Goal: Find specific fact: Find specific page/section

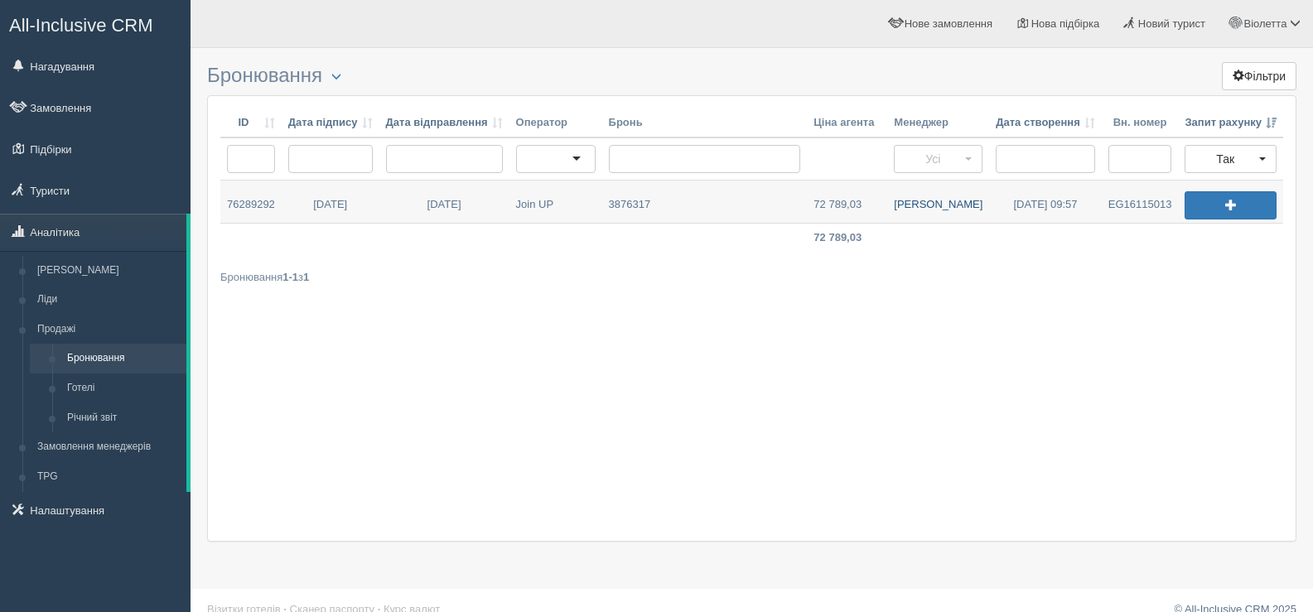
click at [936, 203] on link "Валентина К." at bounding box center [938, 202] width 102 height 42
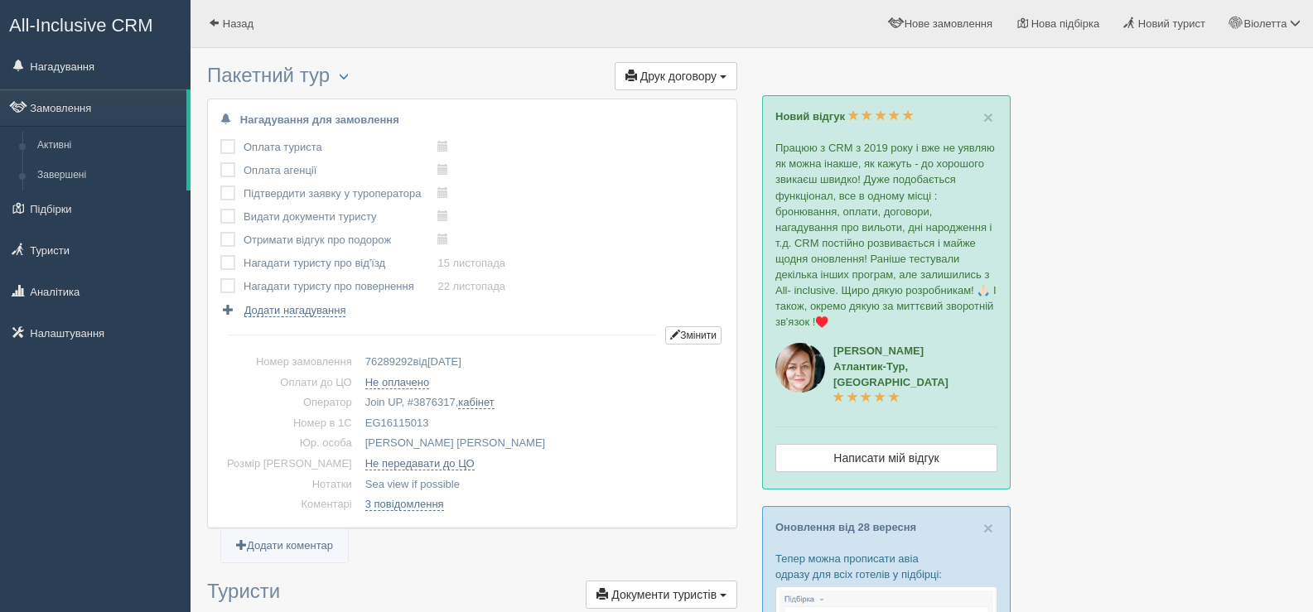
drag, startPoint x: 401, startPoint y: 421, endPoint x: 339, endPoint y: 414, distance: 62.5
click at [359, 414] on td "EG16115013" at bounding box center [541, 423] width 365 height 21
copy td "EG16115013"
click at [212, 17] on span at bounding box center [214, 22] width 11 height 11
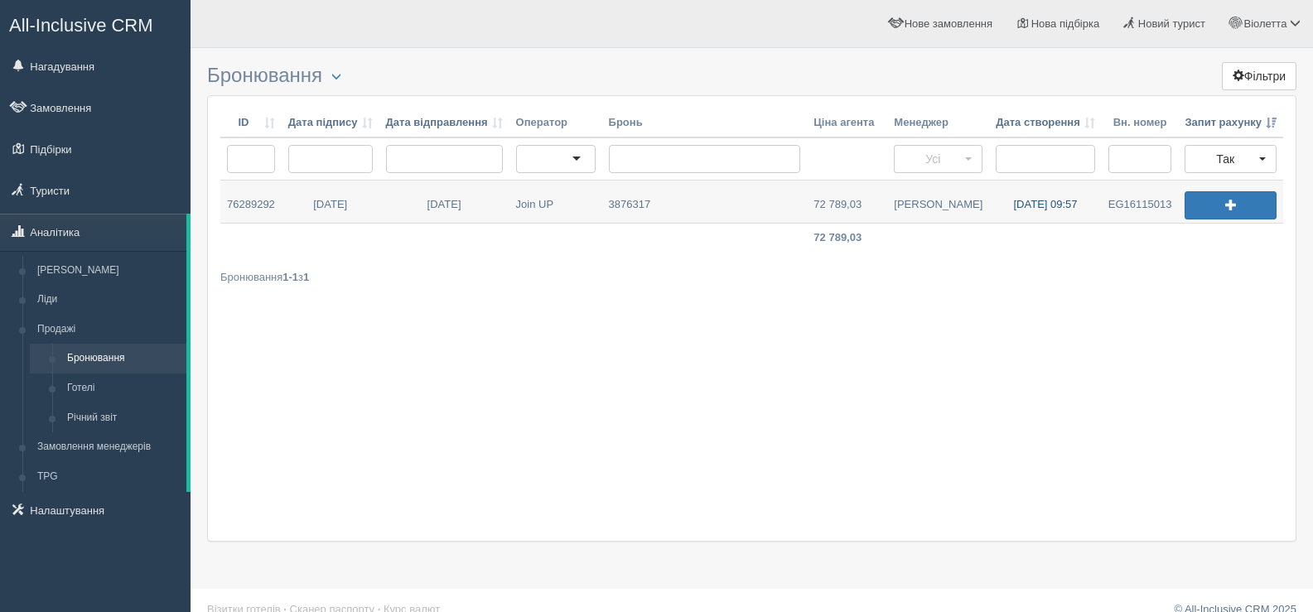
click at [1037, 201] on link "[DATE] 09:57" at bounding box center [1045, 202] width 113 height 42
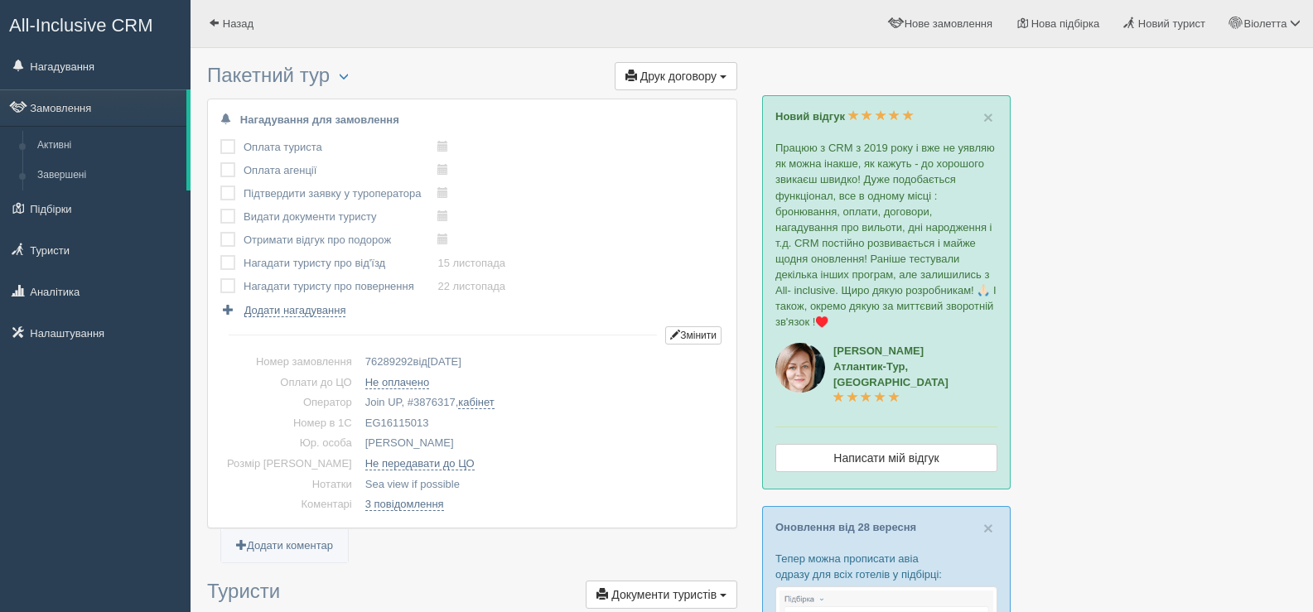
click at [359, 420] on td "EG16115013" at bounding box center [541, 423] width 365 height 21
drag, startPoint x: 336, startPoint y: 423, endPoint x: 404, endPoint y: 419, distance: 68.0
click at [404, 419] on td "EG16115013" at bounding box center [541, 423] width 365 height 21
copy td "EG16115013"
click at [210, 21] on span at bounding box center [214, 22] width 11 height 11
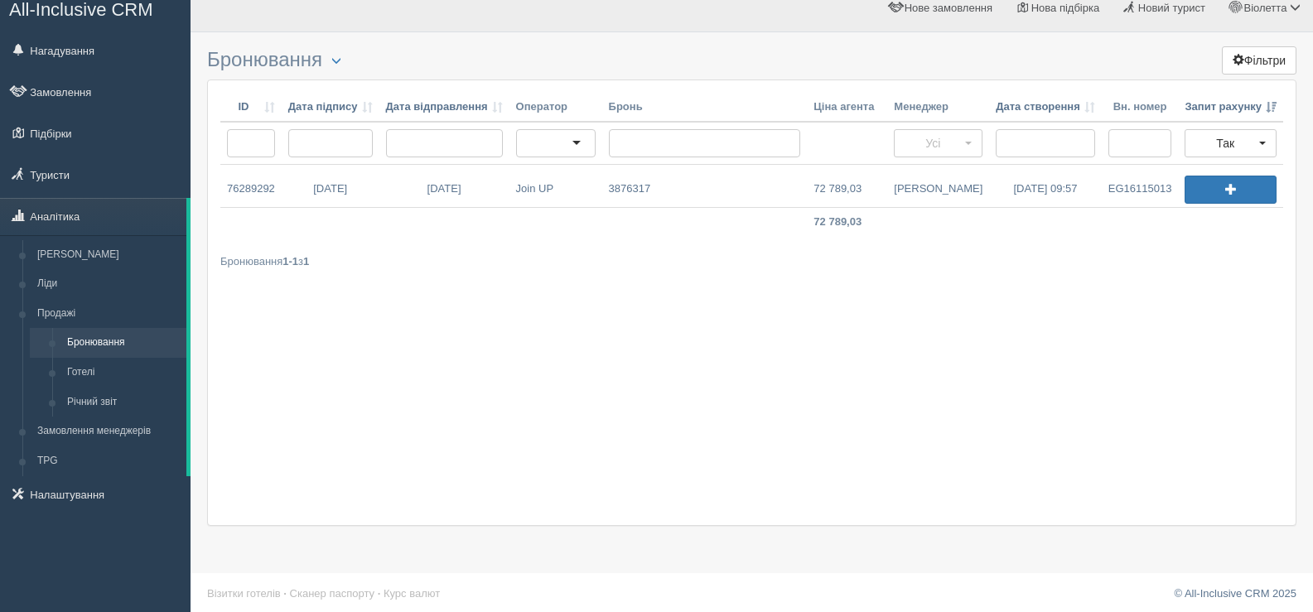
scroll to position [21, 0]
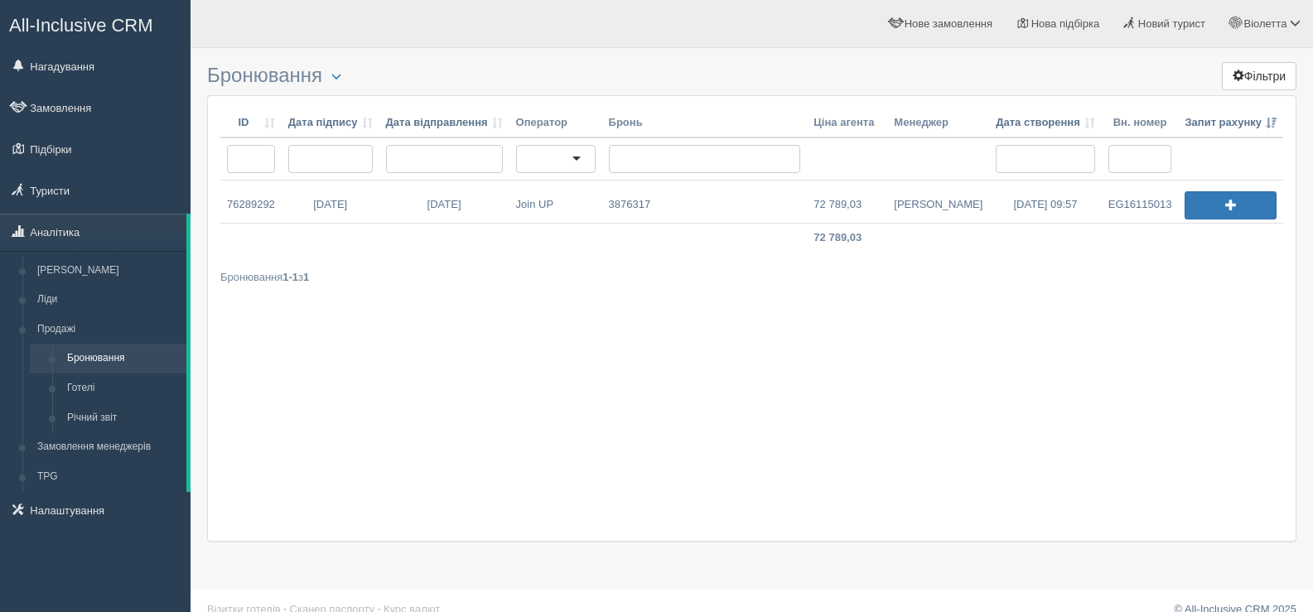
scroll to position [21, 0]
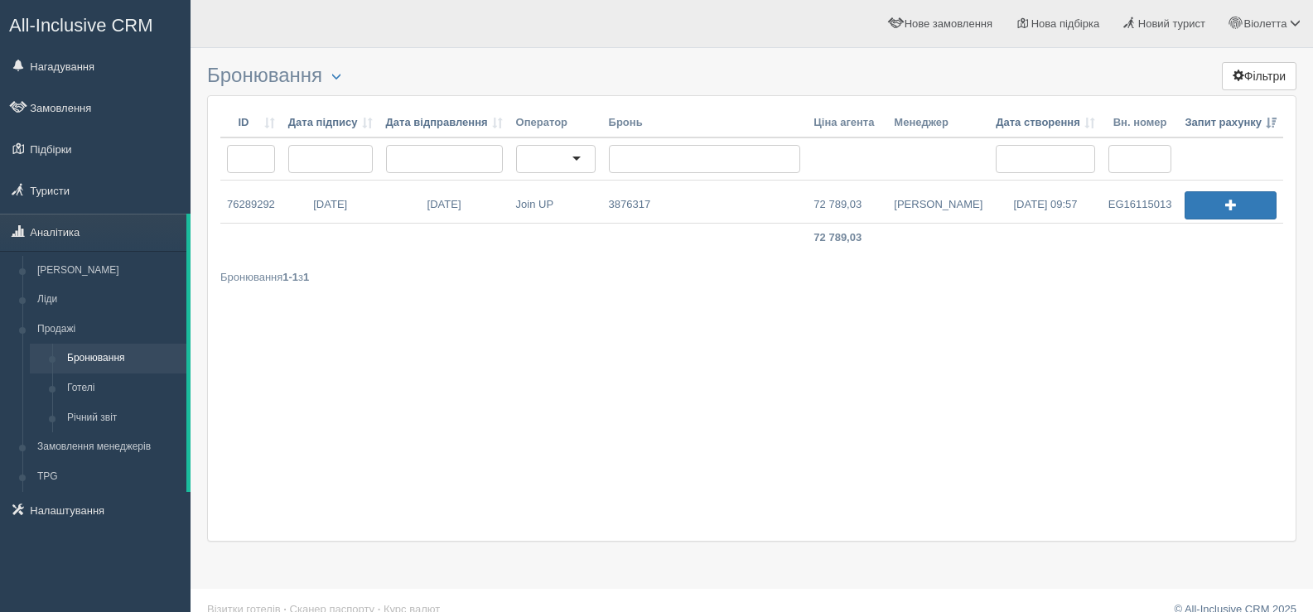
scroll to position [21, 0]
